Goal: Task Accomplishment & Management: Manage account settings

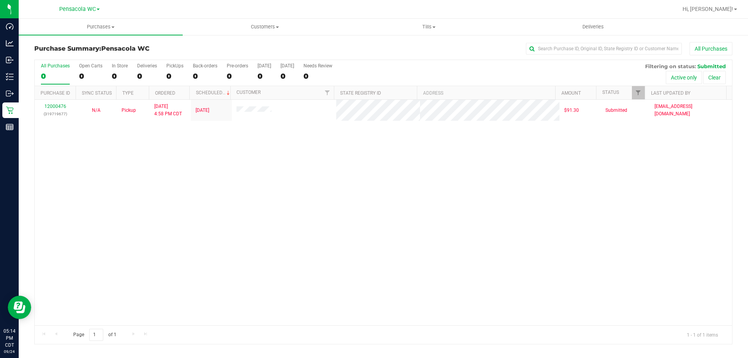
click at [274, 155] on div "12000476 (319719677) N/A Pickup 9/24/2025 4:58 PM CDT 9/24/2025 $91.30 Submitte…" at bounding box center [384, 213] width 698 height 226
click at [60, 222] on div "12000476 (319719677) N/A Pickup 9/24/2025 4:58 PM CDT 9/24/2025 $91.30 Submitte…" at bounding box center [384, 213] width 698 height 226
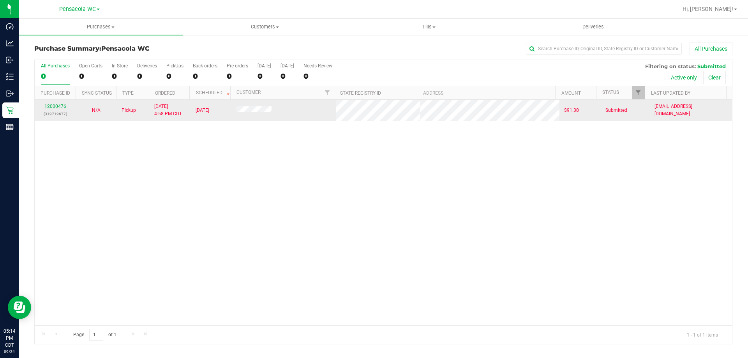
click at [63, 105] on link "12000476" at bounding box center [55, 106] width 22 height 5
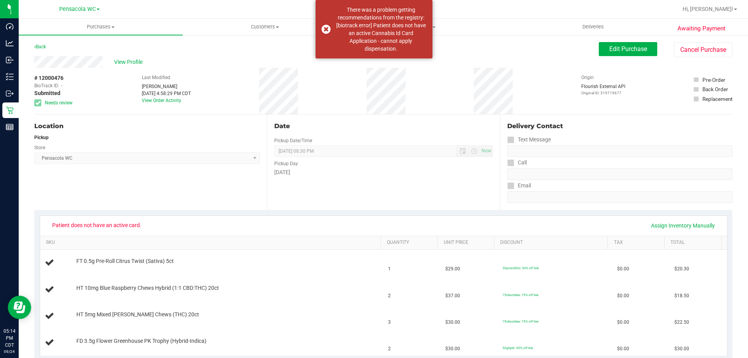
click at [690, 51] on button "Cancel Purchase" at bounding box center [703, 49] width 58 height 15
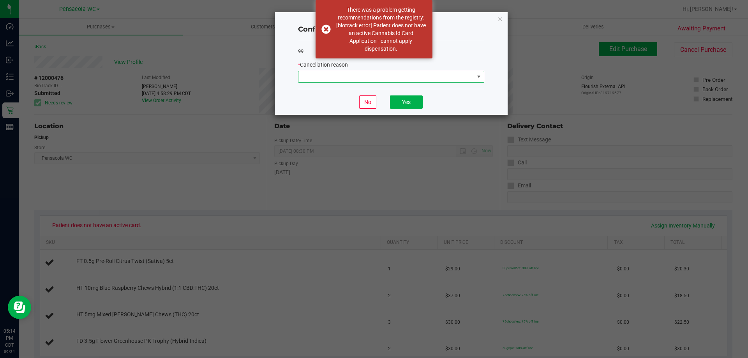
drag, startPoint x: 407, startPoint y: 73, endPoint x: 402, endPoint y: 78, distance: 7.2
click at [406, 74] on span at bounding box center [387, 76] width 176 height 11
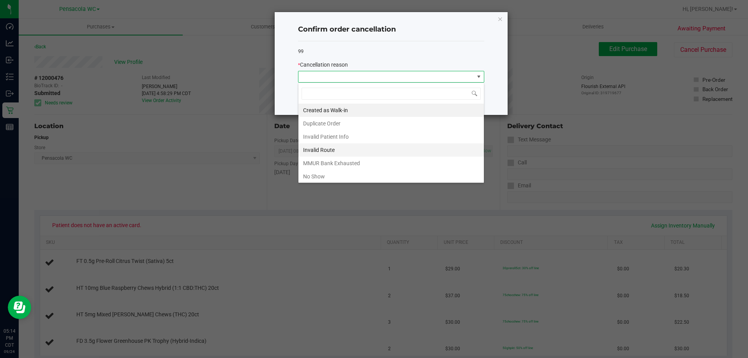
scroll to position [39, 0]
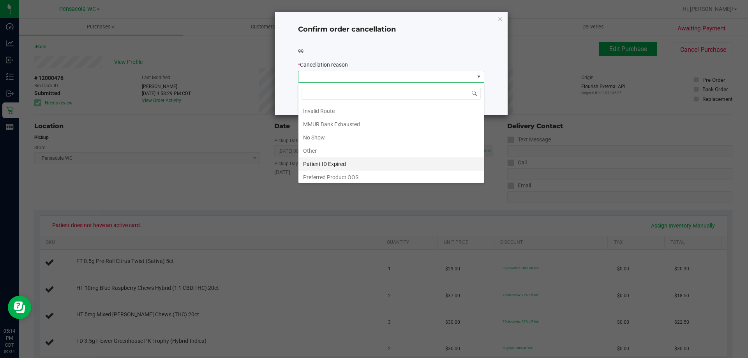
click at [336, 167] on li "Patient ID Expired" at bounding box center [392, 163] width 186 height 13
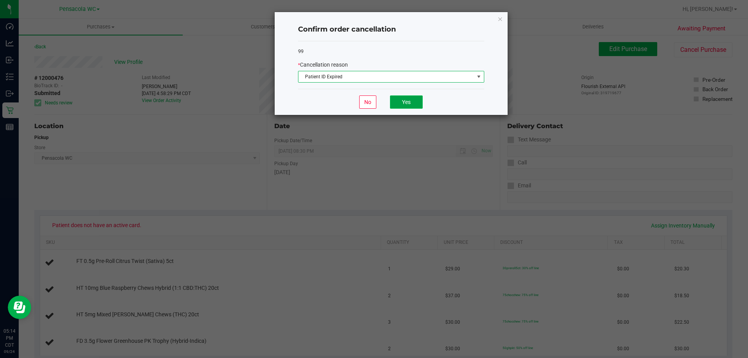
click at [408, 108] on button "Yes" at bounding box center [406, 102] width 33 height 13
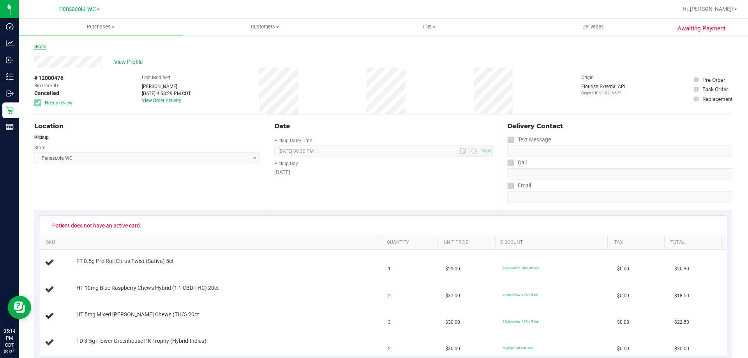
click at [41, 47] on link "Back" at bounding box center [40, 46] width 12 height 5
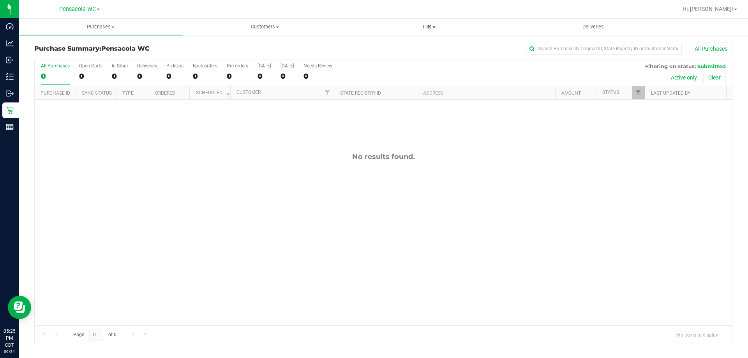
click at [433, 24] on span "Tills" at bounding box center [428, 26] width 163 height 7
click at [394, 44] on span "Manage tills" at bounding box center [373, 47] width 53 height 7
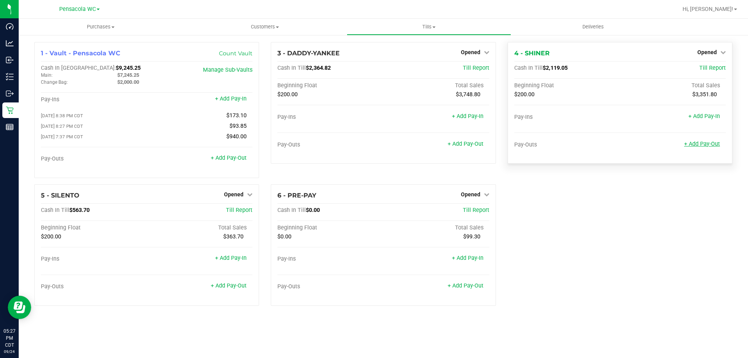
click at [707, 143] on link "+ Add Pay-Out" at bounding box center [703, 144] width 36 height 7
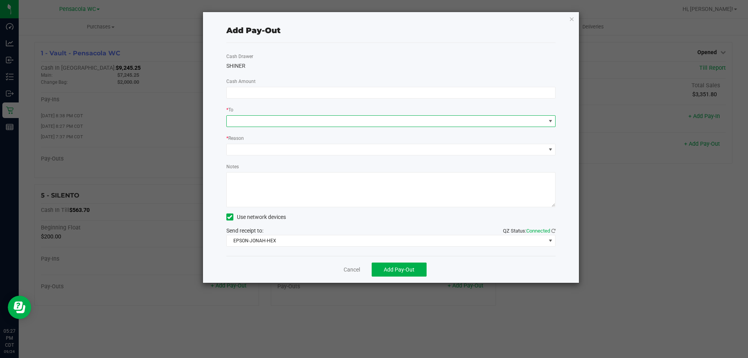
click at [253, 121] on span at bounding box center [386, 121] width 319 height 11
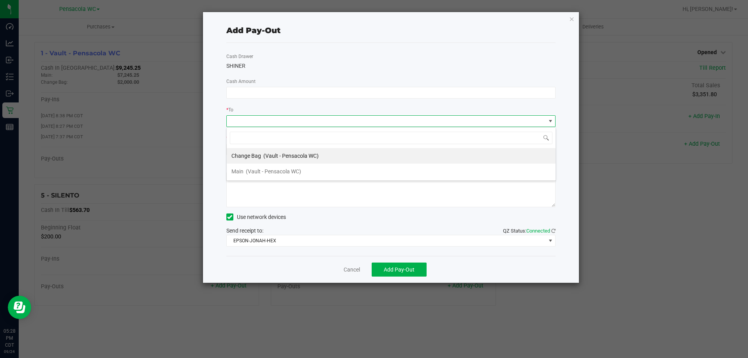
click at [256, 172] on span "(Vault - Pensacola WC)" at bounding box center [273, 171] width 55 height 6
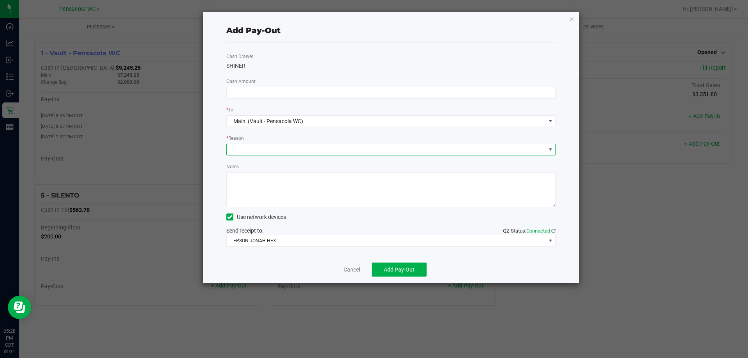
click at [264, 145] on span at bounding box center [386, 149] width 319 height 11
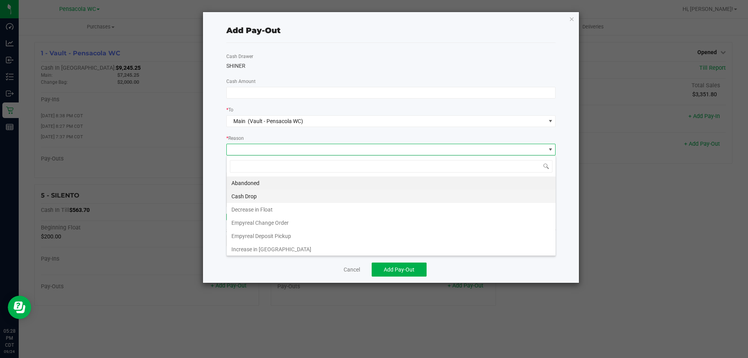
click at [246, 198] on li "Cash Drop" at bounding box center [391, 196] width 329 height 13
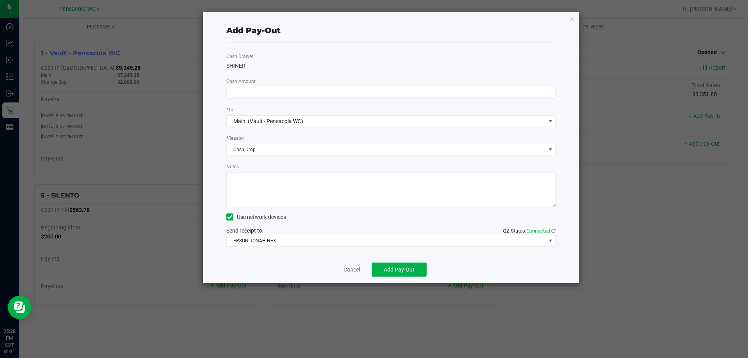
drag, startPoint x: 330, startPoint y: 10, endPoint x: 329, endPoint y: 16, distance: 6.3
click at [330, 11] on ngb-modal-window "Add Pay-Out Cash Drawer SHINER Cash Amount * To Main (Vault - Pensacola WC) * R…" at bounding box center [377, 179] width 754 height 358
drag, startPoint x: 329, startPoint y: 18, endPoint x: 343, endPoint y: 166, distance: 148.7
click at [284, 37] on div "Add Pay-Out Cash Drawer SHINER Cash Amount * To Main (Vault - Pensacola WC) * R…" at bounding box center [391, 147] width 377 height 271
click at [351, 270] on link "Cancel" at bounding box center [352, 270] width 16 height 8
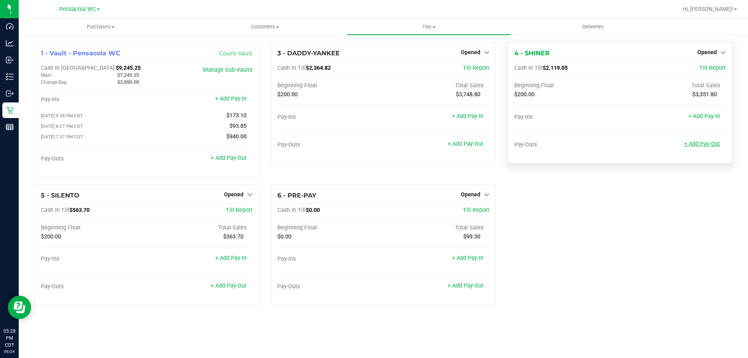
click at [701, 143] on link "+ Add Pay-Out" at bounding box center [703, 144] width 36 height 7
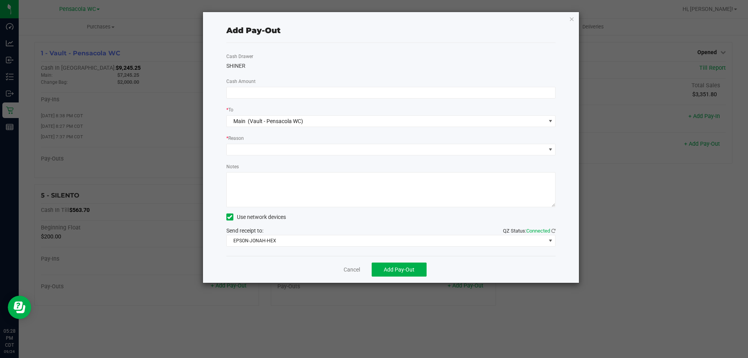
click at [339, 86] on div "Cash Drawer SHINER Cash Amount * To Main (Vault - Pensacola WC) * Reason Notes …" at bounding box center [391, 149] width 330 height 213
click at [339, 91] on input at bounding box center [391, 92] width 329 height 11
type input "$1,810.00"
click at [259, 149] on span at bounding box center [386, 149] width 319 height 11
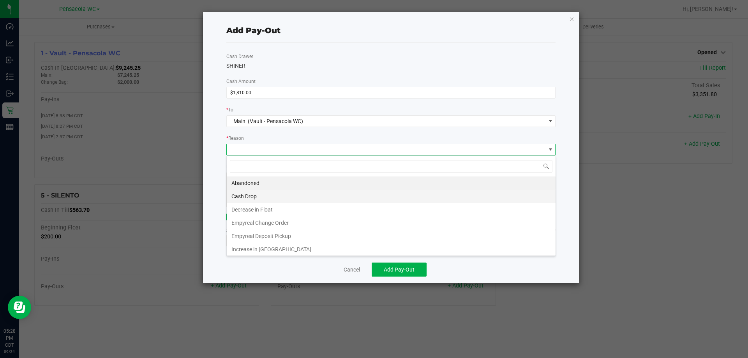
click at [246, 198] on li "Cash Drop" at bounding box center [391, 196] width 329 height 13
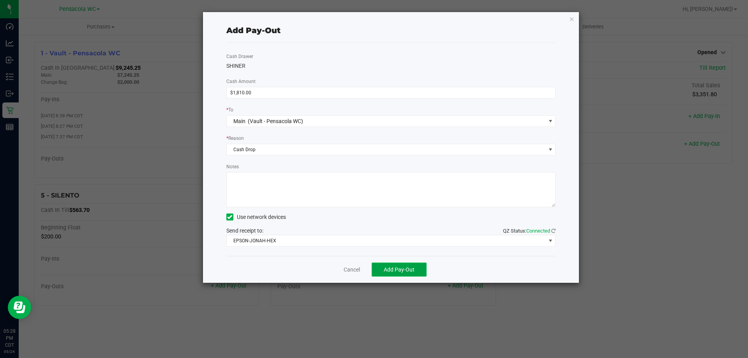
click at [401, 267] on button "Add Pay-Out" at bounding box center [399, 270] width 55 height 14
click at [351, 272] on link "Dismiss" at bounding box center [349, 270] width 19 height 8
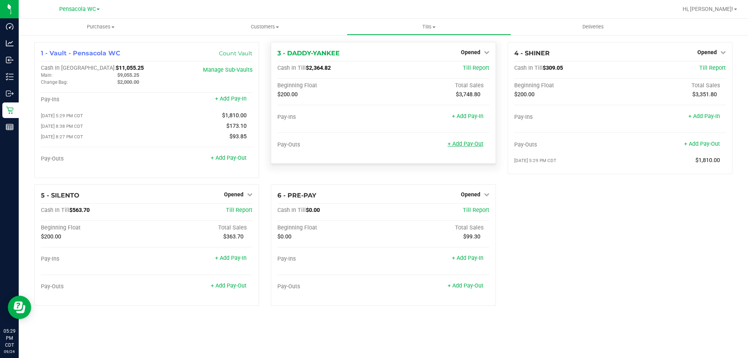
click at [479, 145] on link "+ Add Pay-Out" at bounding box center [466, 144] width 36 height 7
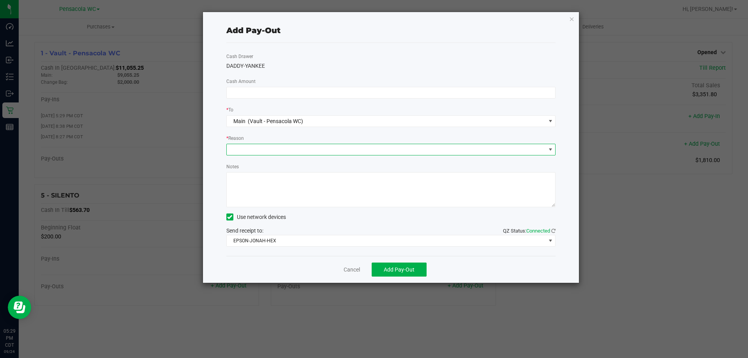
click at [248, 152] on span at bounding box center [386, 149] width 319 height 11
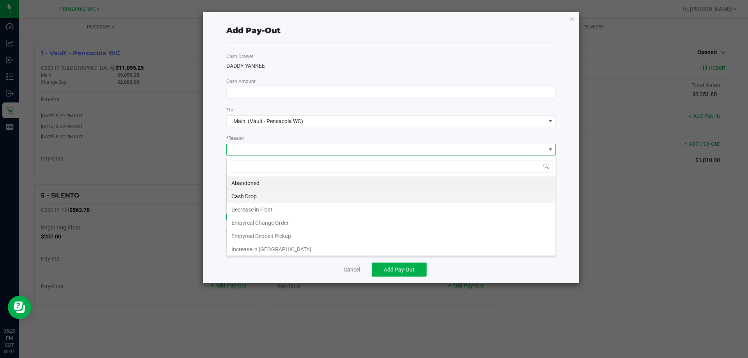
click at [251, 195] on li "Cash Drop" at bounding box center [391, 196] width 329 height 13
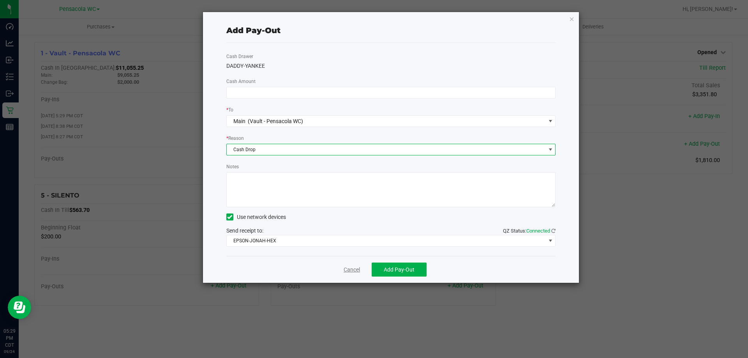
click at [347, 272] on link "Cancel" at bounding box center [352, 270] width 16 height 8
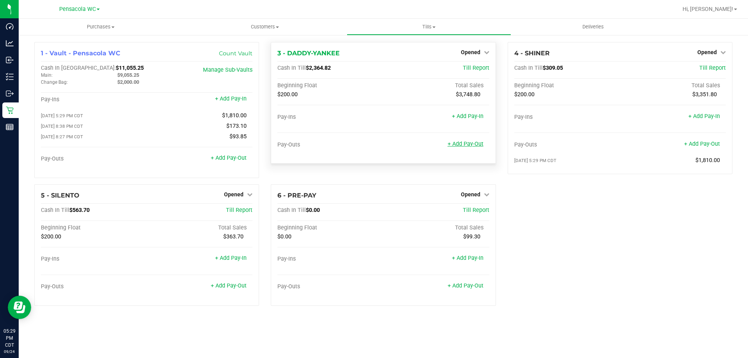
click at [477, 147] on link "+ Add Pay-Out" at bounding box center [466, 144] width 36 height 7
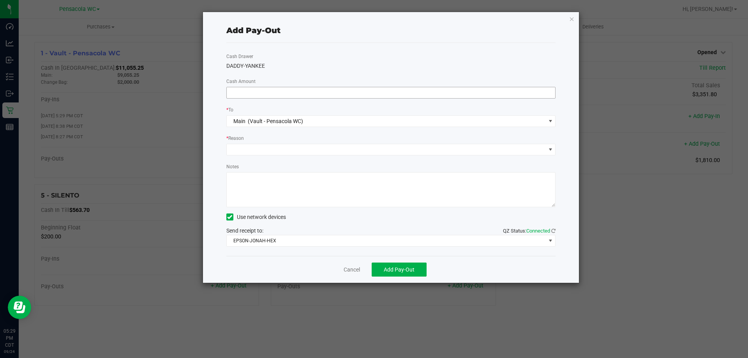
click at [294, 93] on input at bounding box center [391, 92] width 329 height 11
type input "$2,150.00"
click at [249, 150] on span at bounding box center [386, 149] width 319 height 11
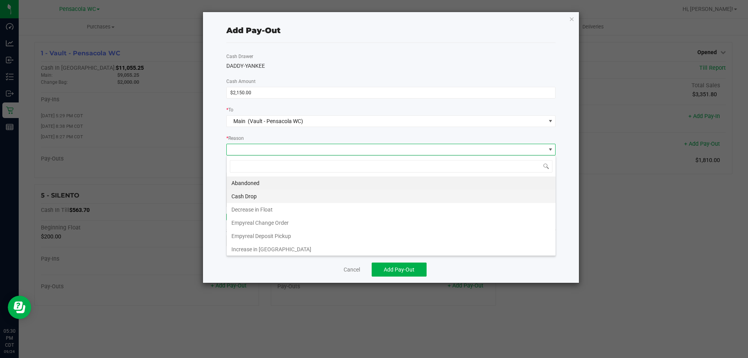
click at [252, 195] on li "Cash Drop" at bounding box center [391, 196] width 329 height 13
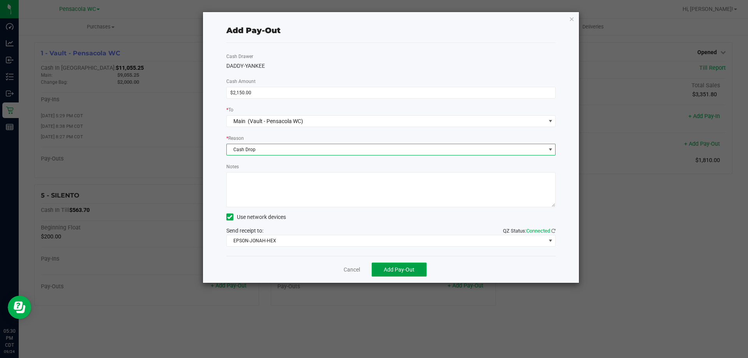
click at [390, 274] on button "Add Pay-Out" at bounding box center [399, 270] width 55 height 14
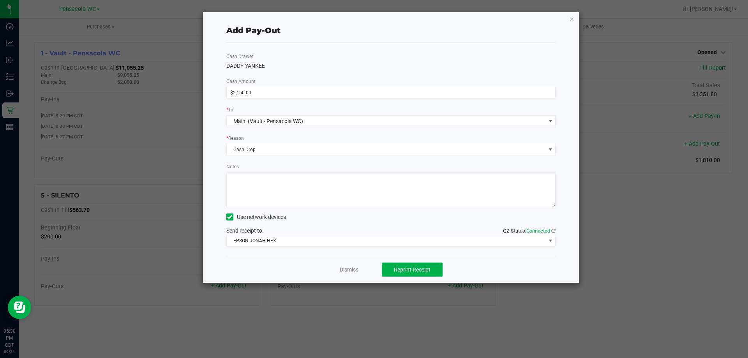
click at [345, 269] on link "Dismiss" at bounding box center [349, 270] width 19 height 8
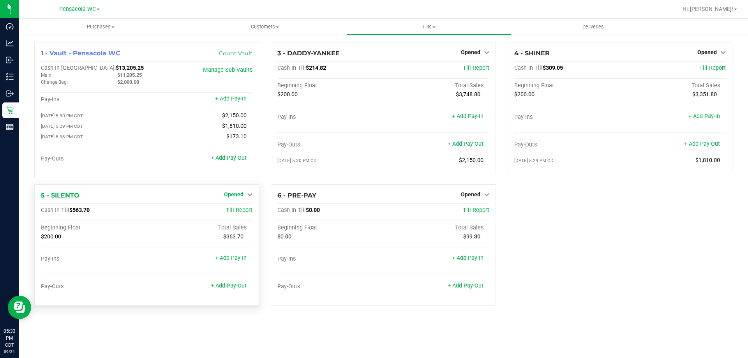
click at [249, 197] on icon at bounding box center [249, 194] width 5 height 5
click at [241, 214] on link "Close Till" at bounding box center [235, 210] width 21 height 6
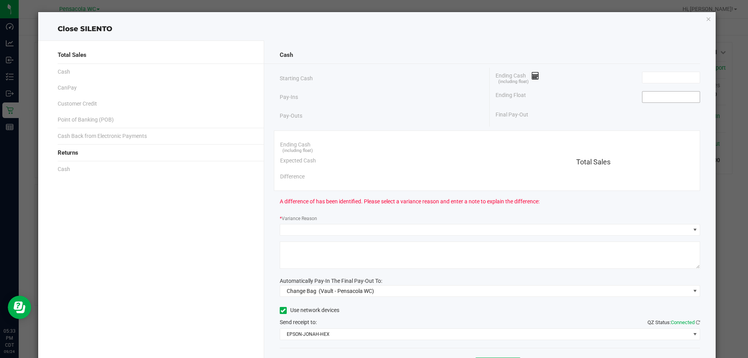
click at [650, 95] on input at bounding box center [671, 97] width 57 height 11
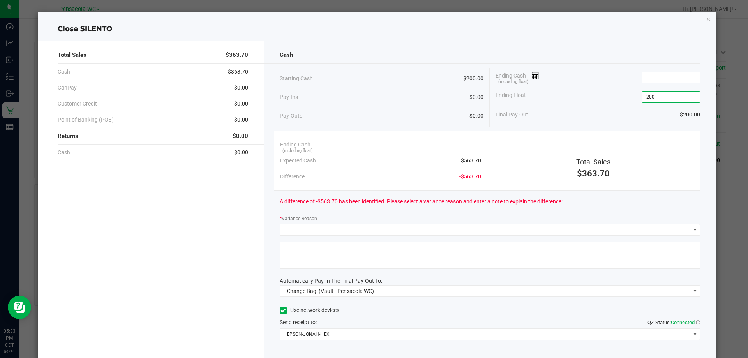
type input "$200.00"
click at [659, 79] on input at bounding box center [671, 77] width 57 height 11
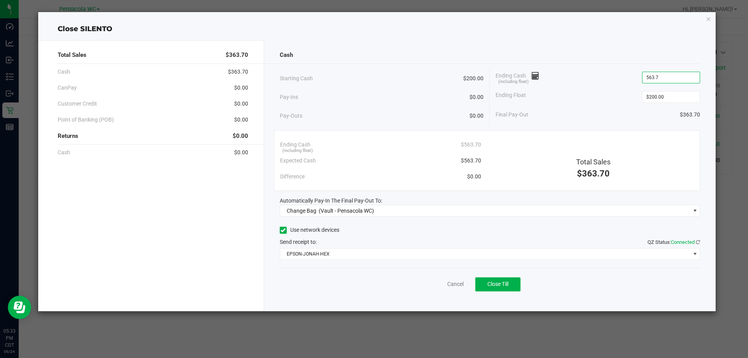
type input "$563.70"
click at [569, 124] on div "Starting Cash $200.00 Pay-Ins $0.00 Pay-Outs $0.00 Ending Cash (including float…" at bounding box center [490, 97] width 421 height 59
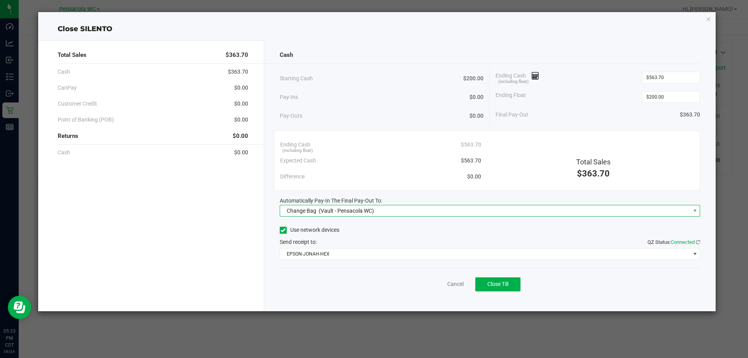
click at [347, 214] on span "(Vault - Pensacola WC)" at bounding box center [346, 211] width 55 height 6
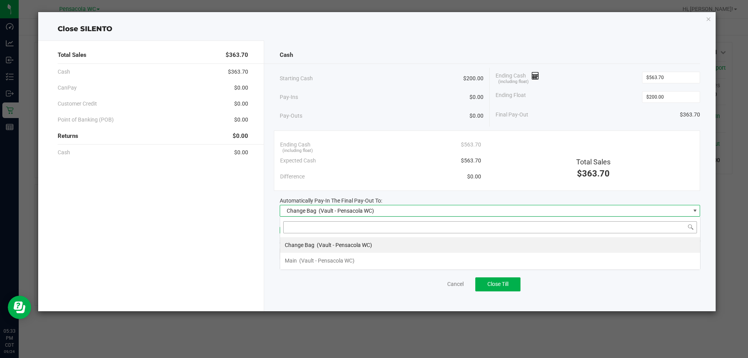
scroll to position [12, 421]
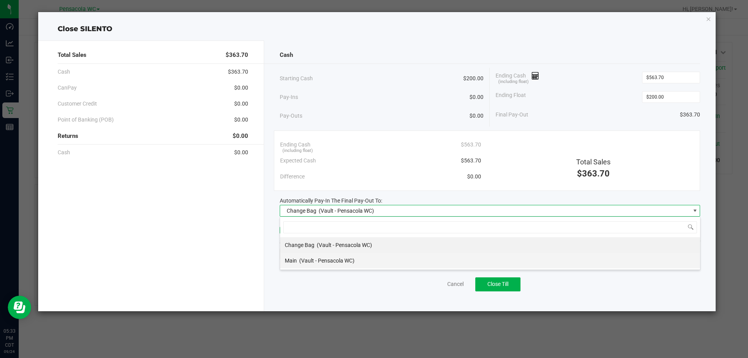
click at [297, 259] on span "Main" at bounding box center [291, 261] width 12 height 6
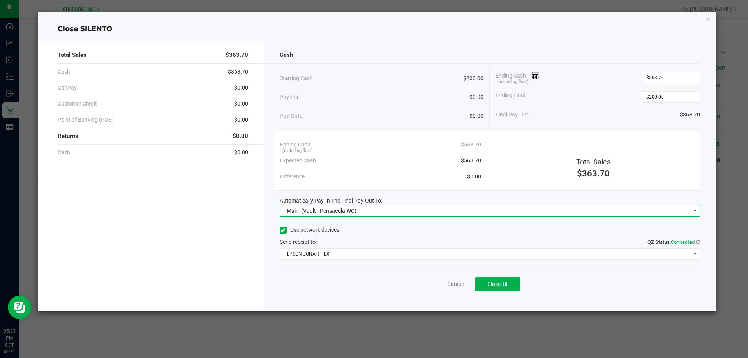
click at [406, 232] on div "Use network devices" at bounding box center [490, 231] width 421 height 12
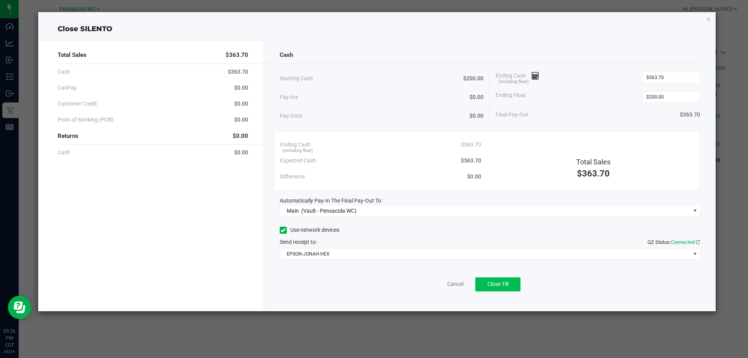
click at [499, 283] on span "Close Till" at bounding box center [498, 284] width 21 height 6
click at [15, 80] on ngb-modal-window "Close SILENTO Total Sales $363.70 Cash $363.70 CanPay $0.00 Customer Credit $0.…" at bounding box center [377, 179] width 754 height 358
click at [448, 297] on div "Dismiss Reprint Closing Receipt" at bounding box center [490, 283] width 421 height 30
click at [439, 281] on link "Dismiss" at bounding box center [438, 284] width 19 height 8
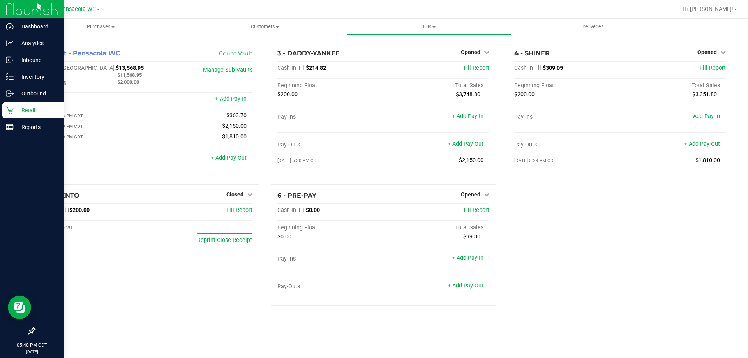
click at [23, 109] on p "Retail" at bounding box center [37, 110] width 47 height 9
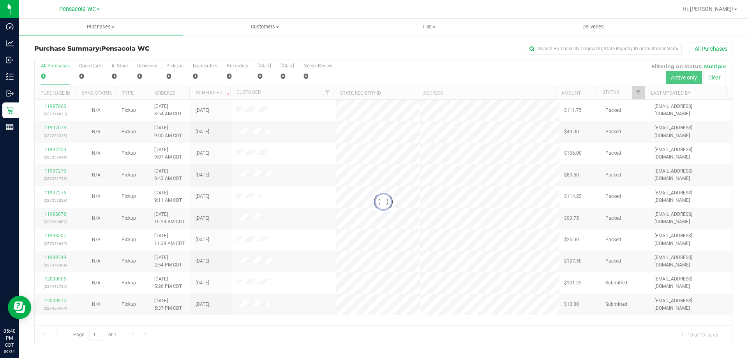
click at [642, 89] on div at bounding box center [384, 202] width 698 height 284
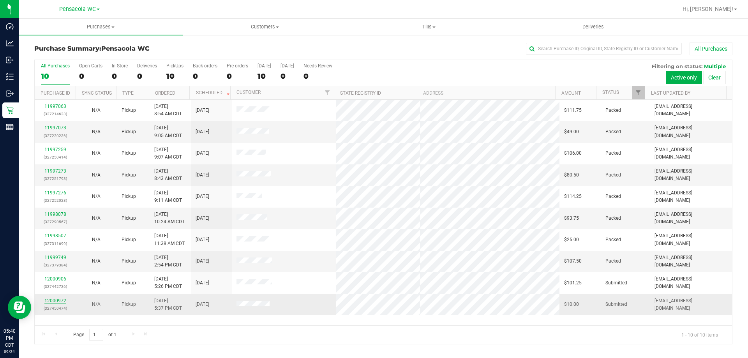
click at [60, 301] on link "12000972" at bounding box center [55, 300] width 22 height 5
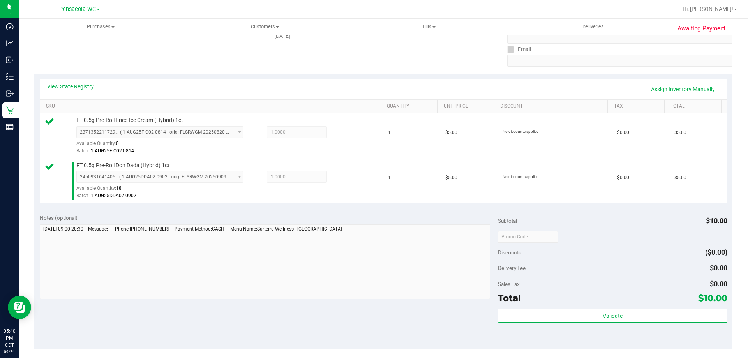
scroll to position [195, 0]
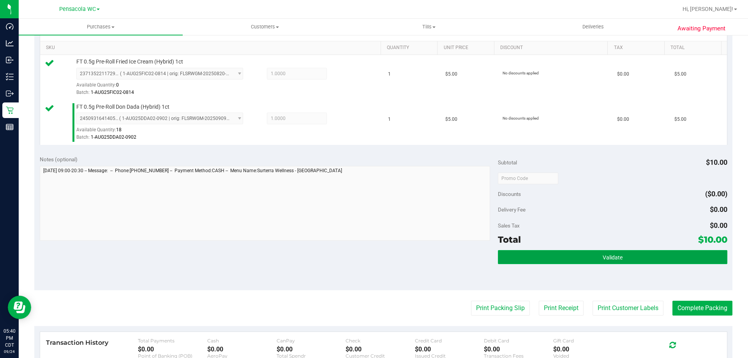
click at [561, 254] on button "Validate" at bounding box center [612, 257] width 229 height 14
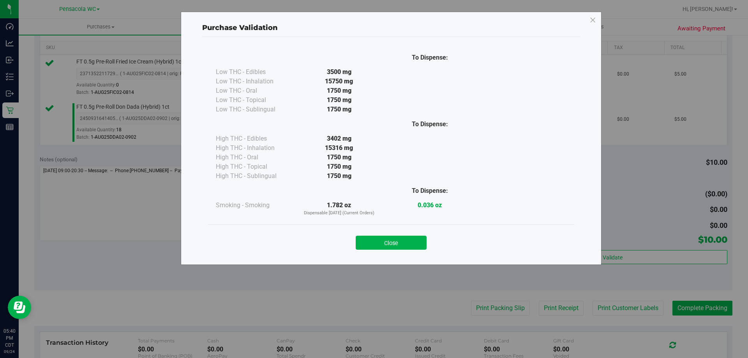
drag, startPoint x: 392, startPoint y: 241, endPoint x: 404, endPoint y: 241, distance: 12.1
click at [392, 241] on button "Close" at bounding box center [391, 243] width 71 height 14
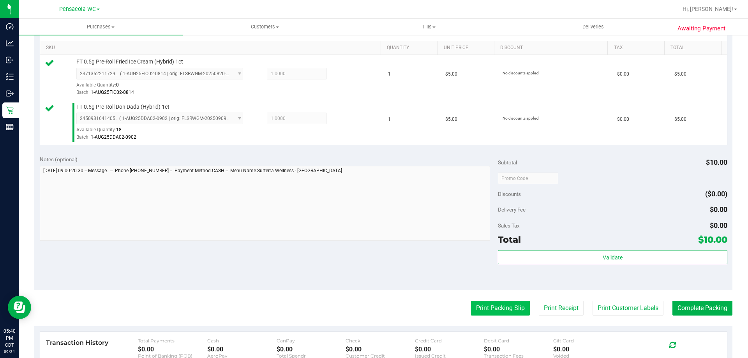
click at [476, 311] on button "Print Packing Slip" at bounding box center [500, 308] width 59 height 15
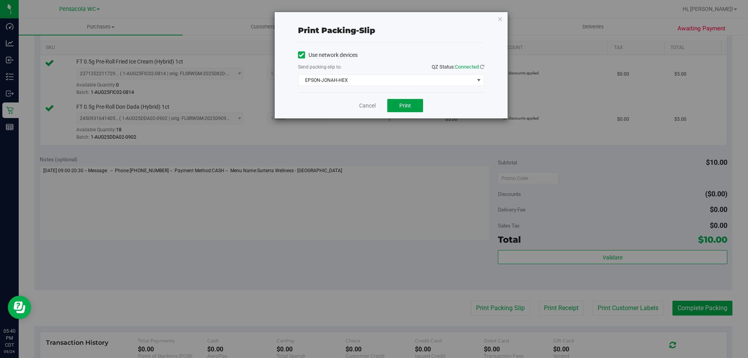
click at [414, 99] on div "Cancel Print" at bounding box center [391, 105] width 186 height 26
click at [413, 108] on button "Print" at bounding box center [406, 105] width 36 height 13
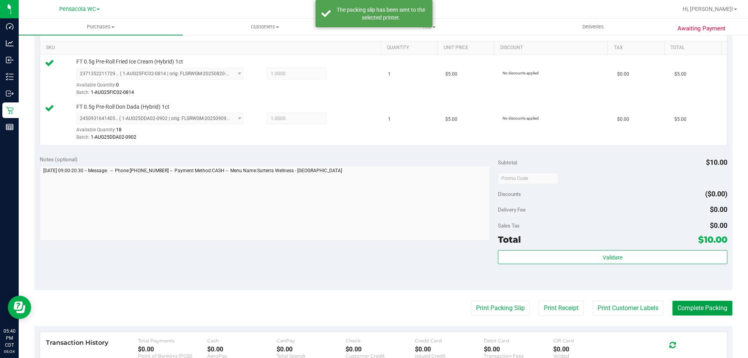
click at [684, 311] on button "Complete Packing" at bounding box center [703, 308] width 60 height 15
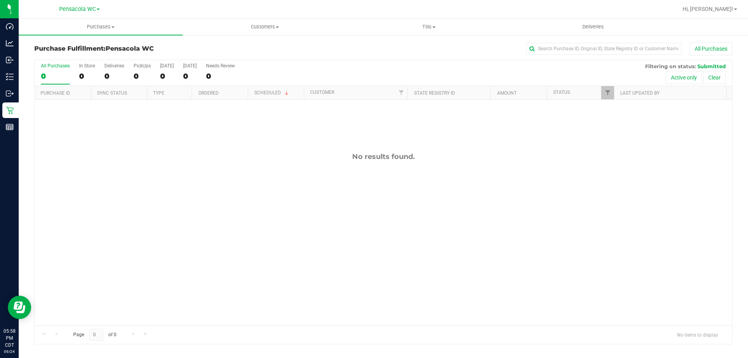
click at [613, 91] on div at bounding box center [615, 93] width 4 height 14
click at [608, 94] on span "Filter" at bounding box center [608, 93] width 6 height 6
click at [616, 180] on label "Packed" at bounding box center [621, 178] width 24 height 5
click at [614, 180] on input "Packed" at bounding box center [611, 178] width 5 height 5
checkbox input "true"
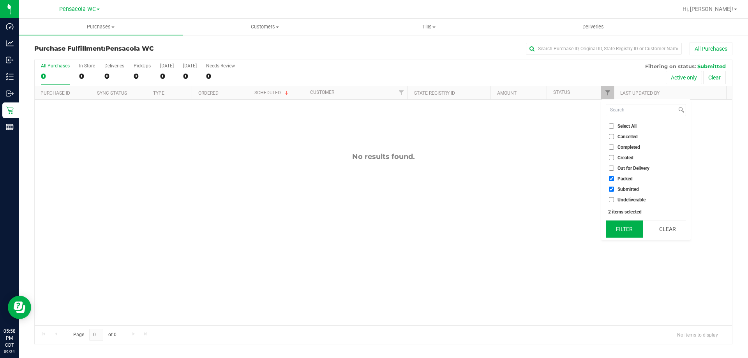
click at [619, 230] on button "Filter" at bounding box center [624, 229] width 37 height 17
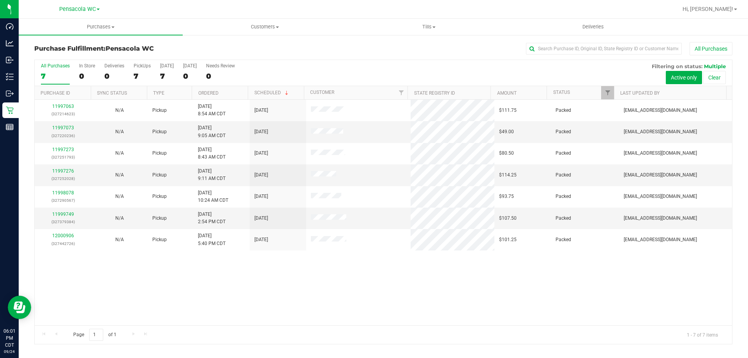
click at [343, 300] on div "11997063 (327214623) N/A Pickup 9/24/2025 8:54 AM CDT 9/24/2025 $111.75 Packed …" at bounding box center [384, 213] width 698 height 226
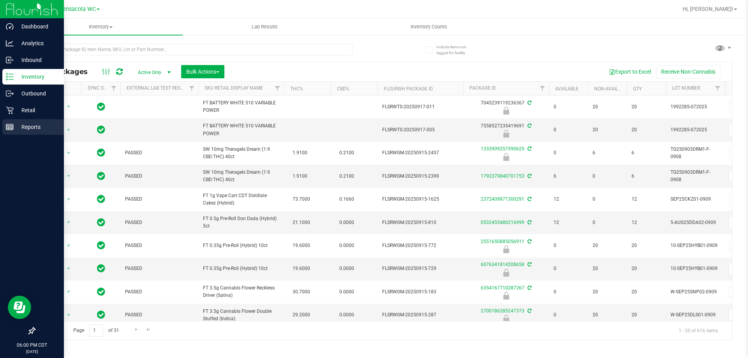
click at [12, 122] on div "Reports" at bounding box center [33, 127] width 62 height 16
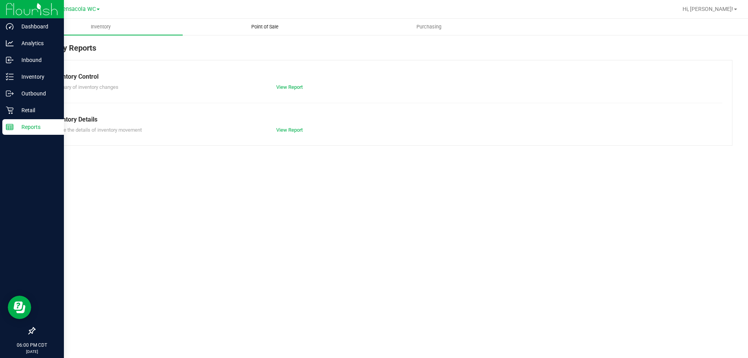
click at [271, 27] on span "Point of Sale" at bounding box center [265, 26] width 48 height 7
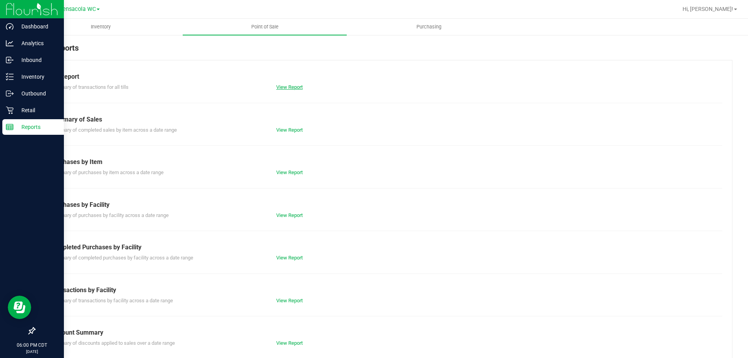
click at [281, 88] on link "View Report" at bounding box center [289, 87] width 27 height 6
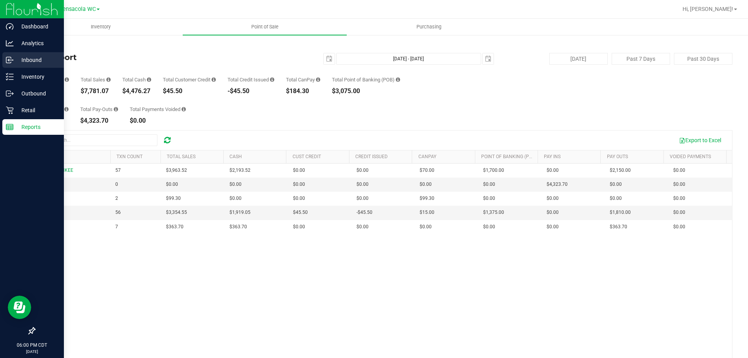
click at [12, 62] on icon at bounding box center [10, 60] width 8 height 8
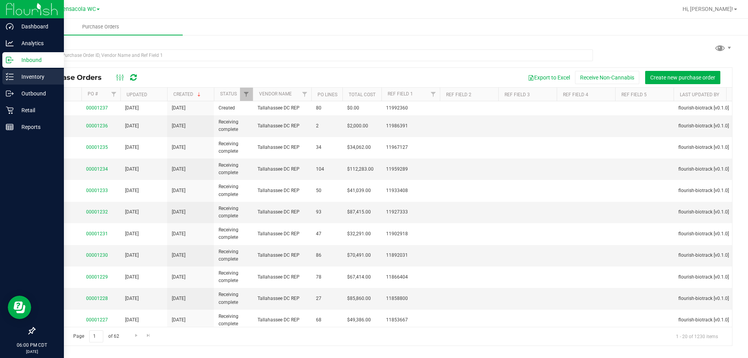
click at [11, 75] on icon at bounding box center [10, 77] width 8 height 8
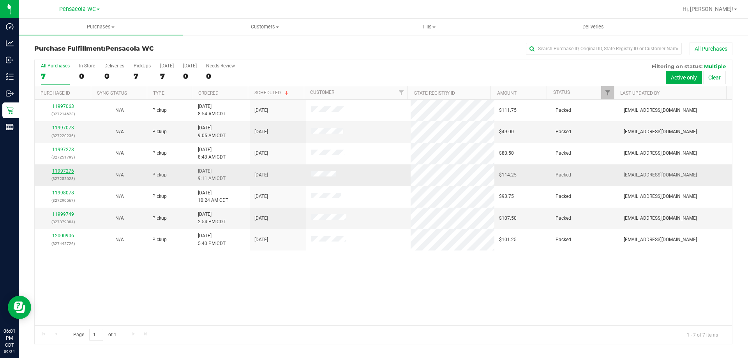
click at [68, 172] on link "11997276" at bounding box center [63, 170] width 22 height 5
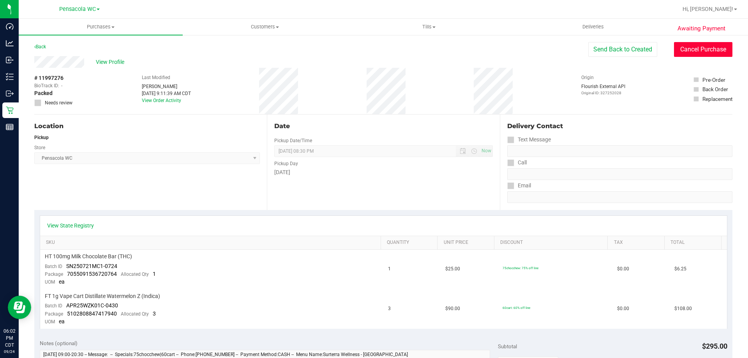
click at [681, 44] on button "Cancel Purchase" at bounding box center [703, 49] width 58 height 15
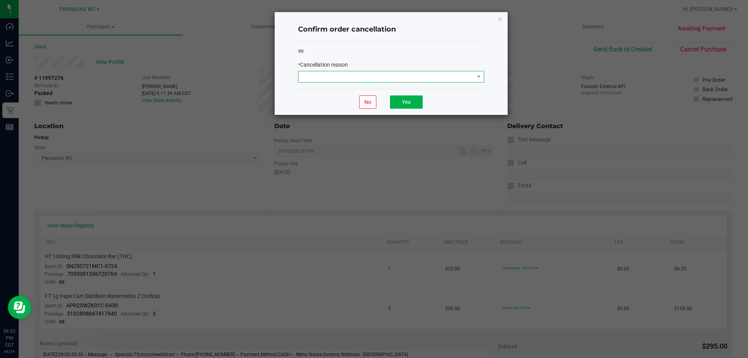
click at [419, 74] on span at bounding box center [387, 76] width 176 height 11
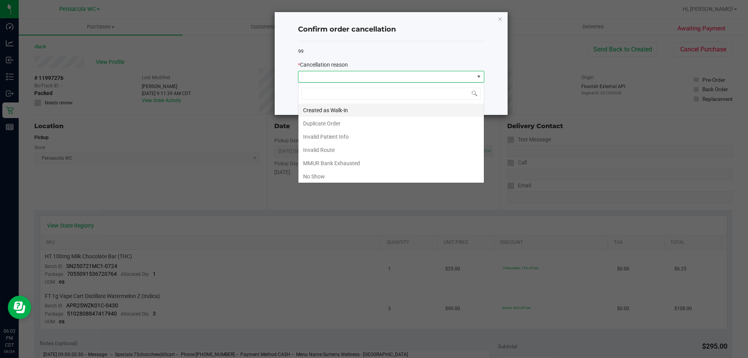
scroll to position [12, 186]
click at [333, 122] on li "Duplicate Order" at bounding box center [392, 123] width 186 height 13
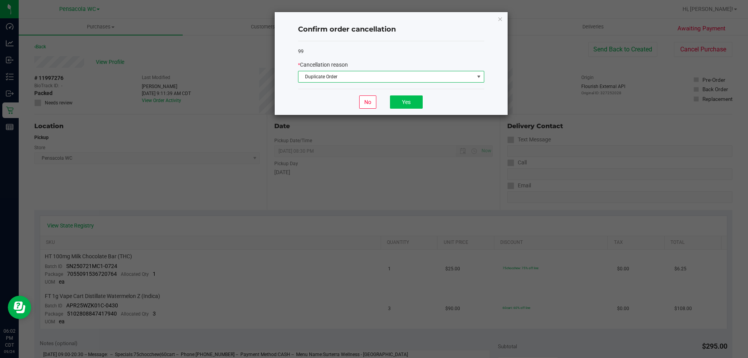
drag, startPoint x: 411, startPoint y: 93, endPoint x: 404, endPoint y: 104, distance: 13.0
click at [404, 103] on div "No Yes" at bounding box center [391, 102] width 186 height 26
click at [403, 104] on button "Yes" at bounding box center [406, 102] width 33 height 13
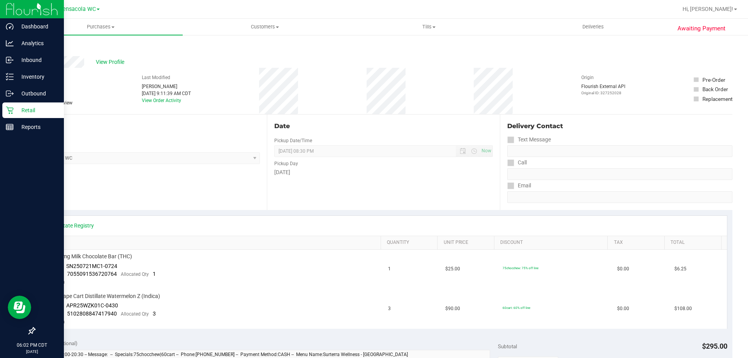
click at [21, 113] on p "Retail" at bounding box center [37, 110] width 47 height 9
